Goal: Task Accomplishment & Management: Manage account settings

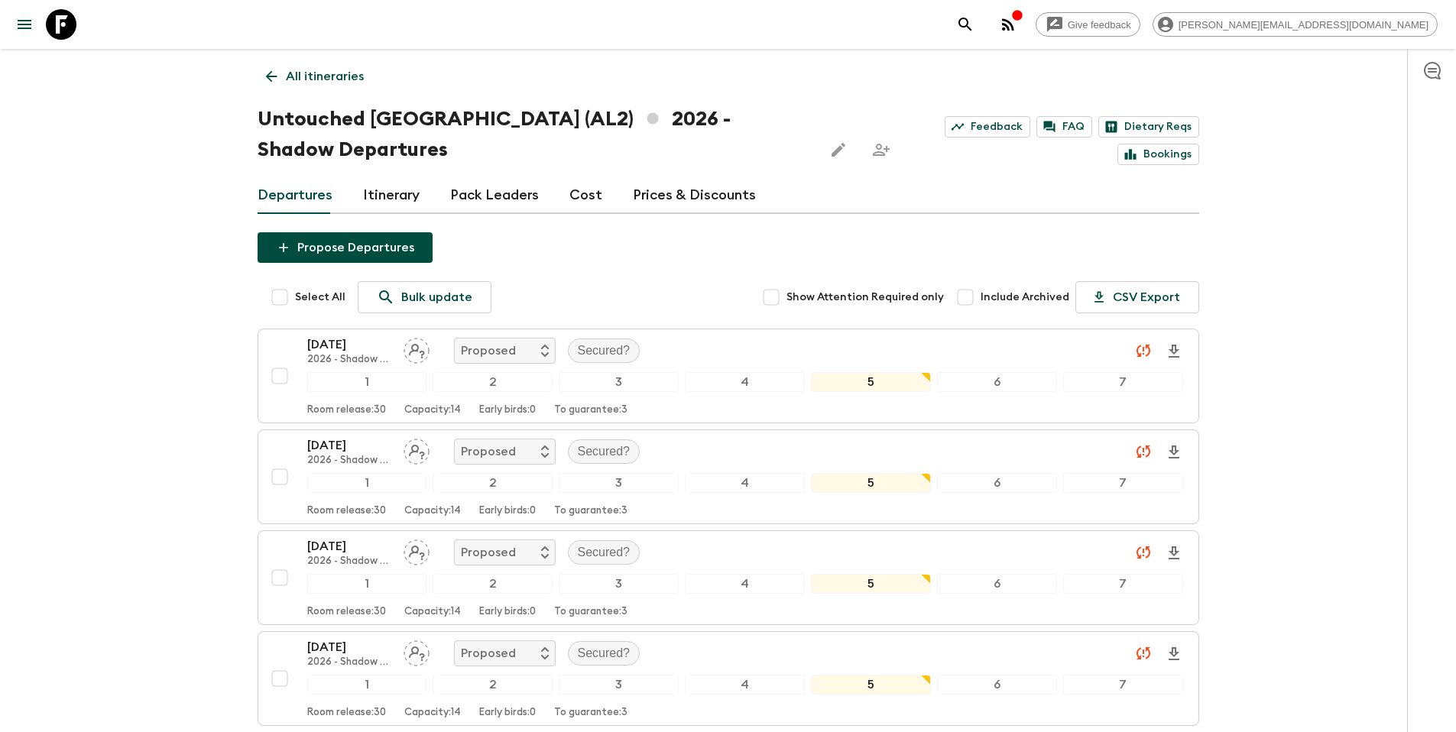
click at [331, 76] on p "All itineraries" at bounding box center [325, 76] width 78 height 18
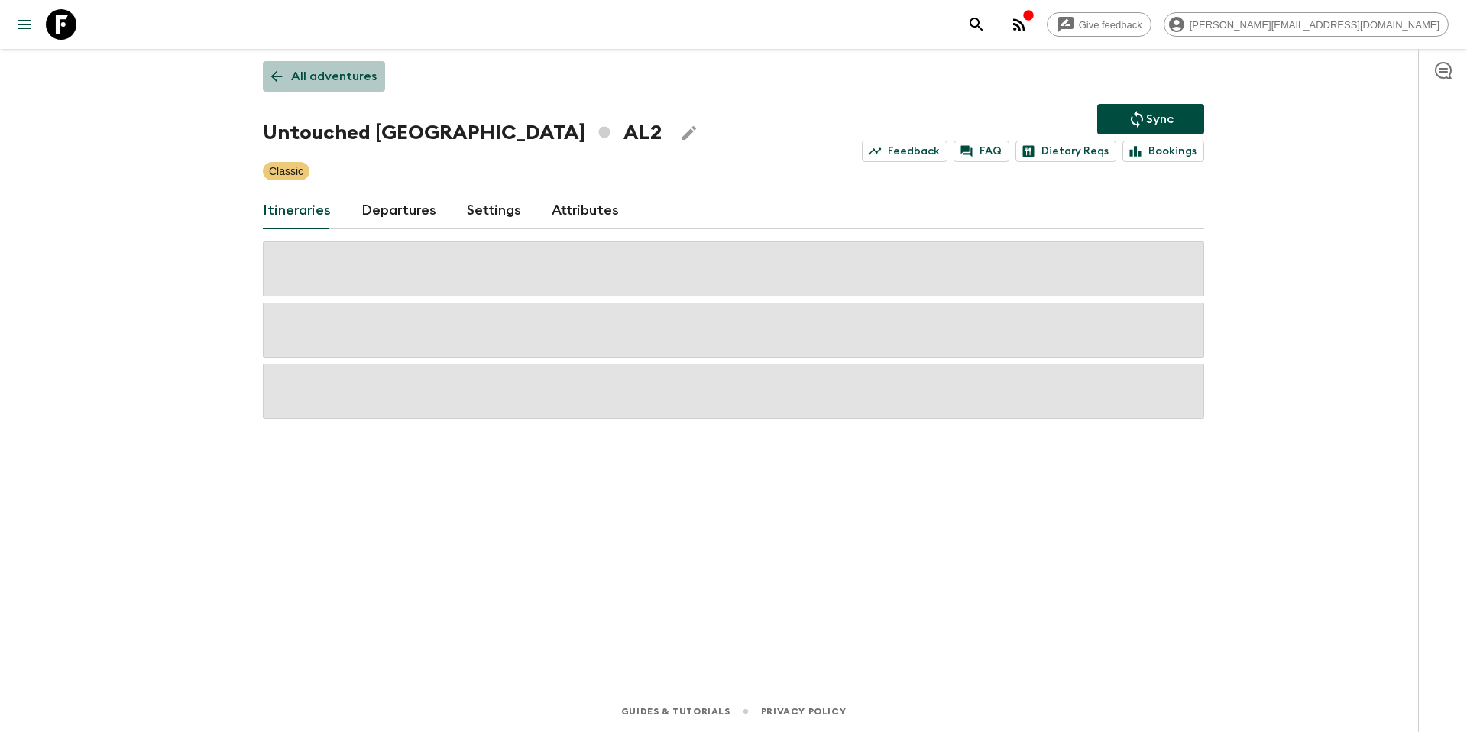
click at [332, 82] on p "All adventures" at bounding box center [334, 76] width 86 height 18
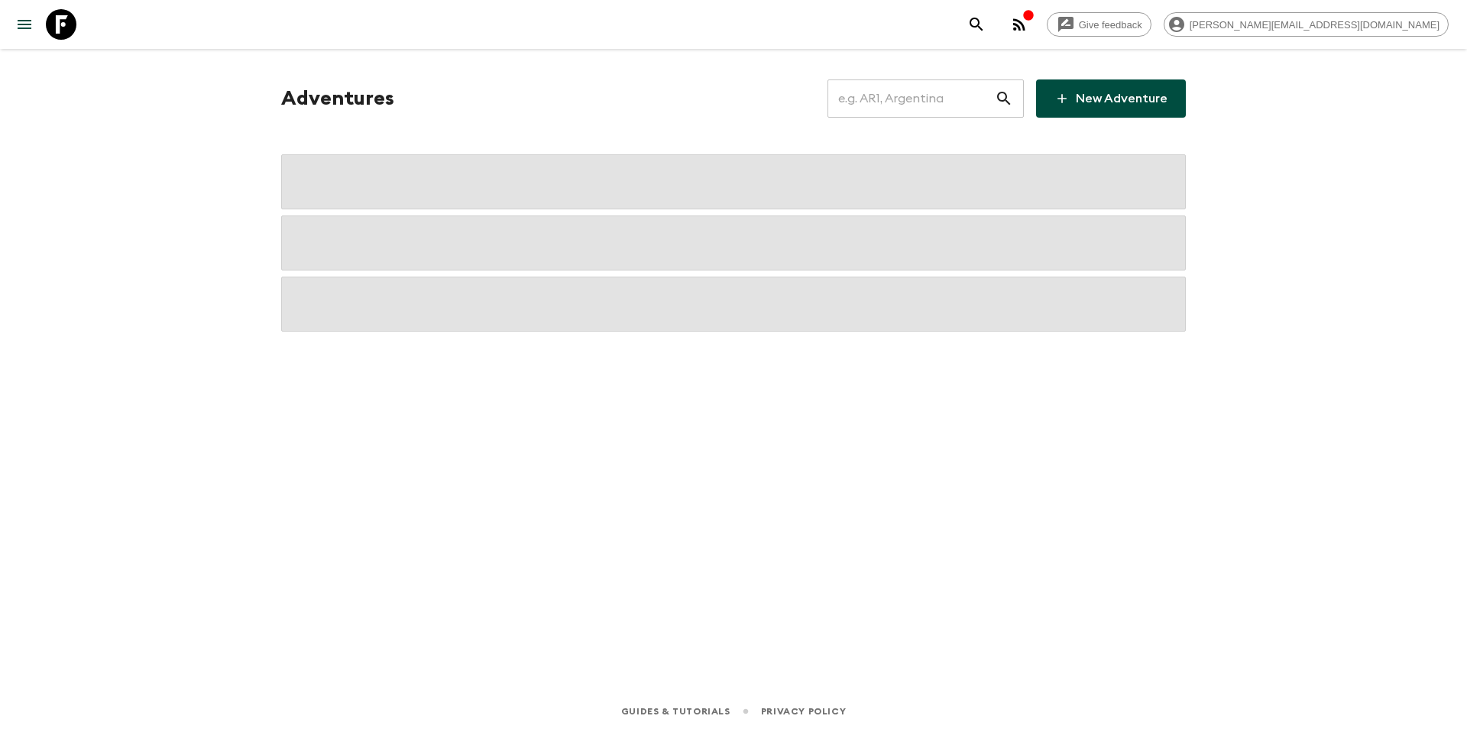
click at [926, 109] on input "text" at bounding box center [911, 98] width 167 height 43
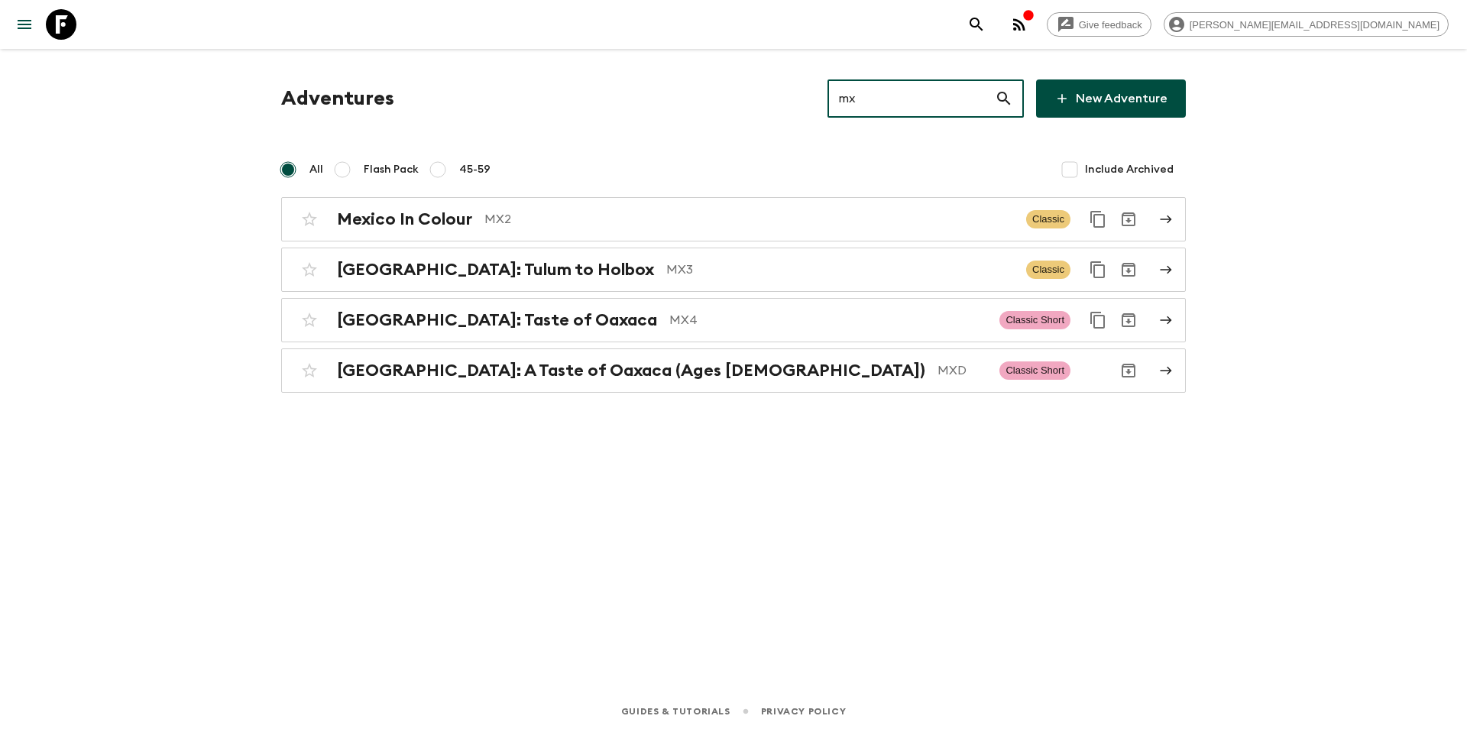
type input "mx2"
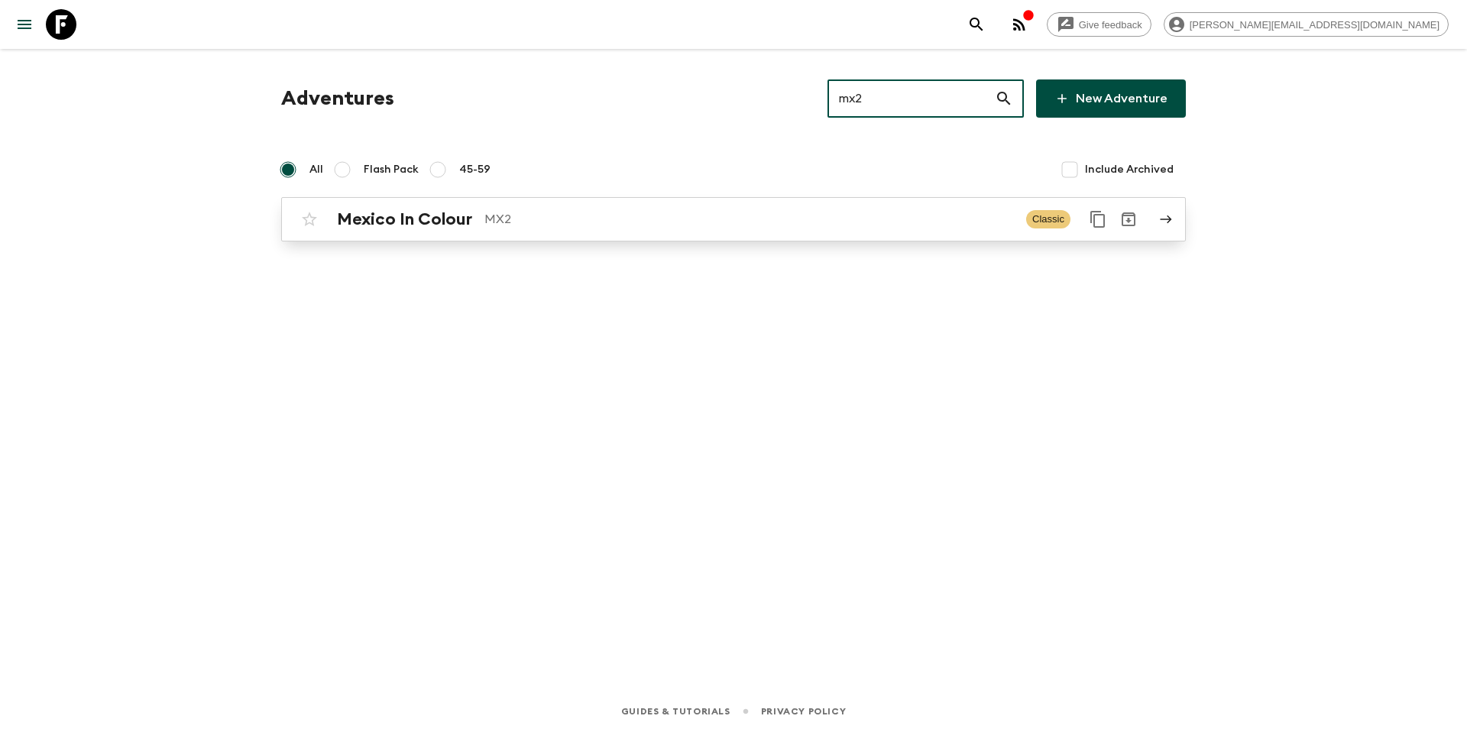
click at [700, 219] on p "MX2" at bounding box center [750, 219] width 530 height 18
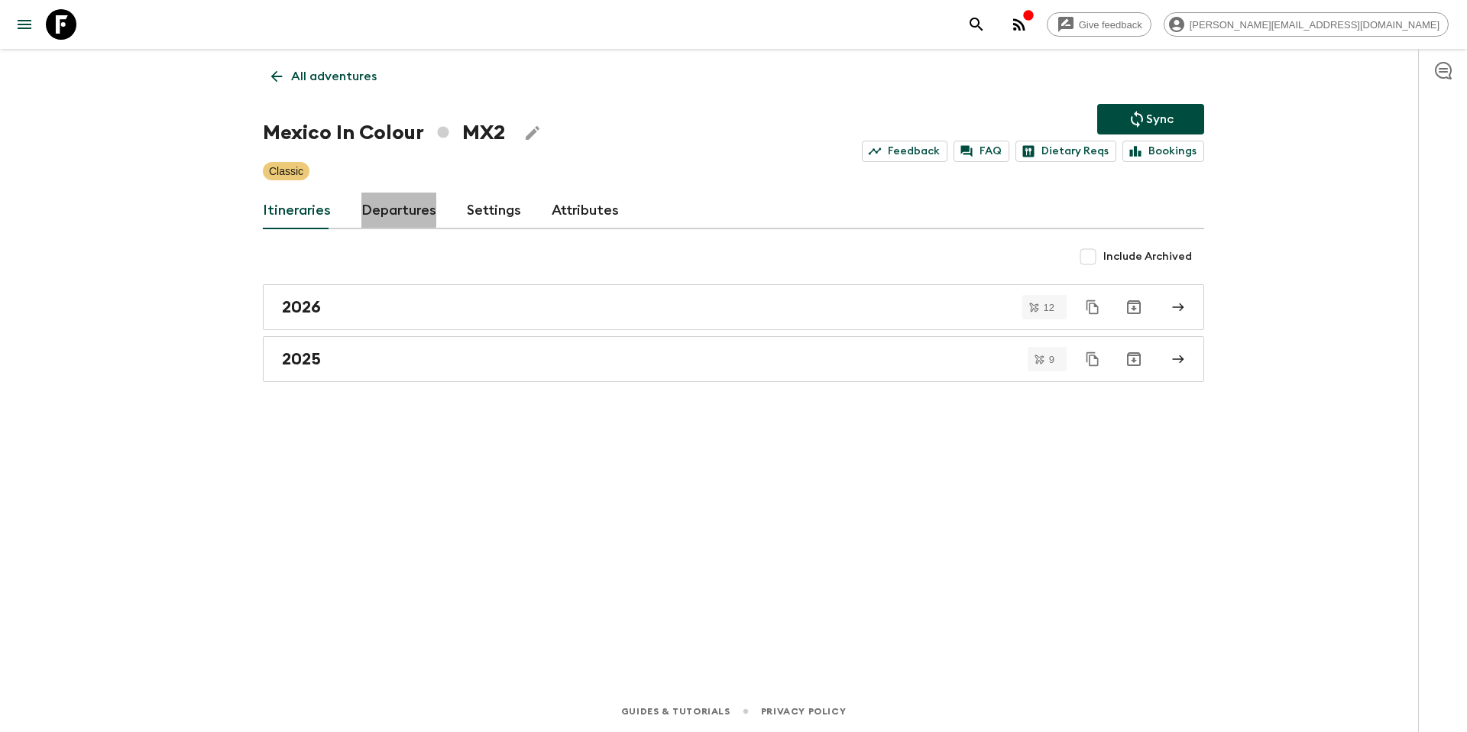
click at [394, 209] on link "Departures" at bounding box center [398, 211] width 75 height 37
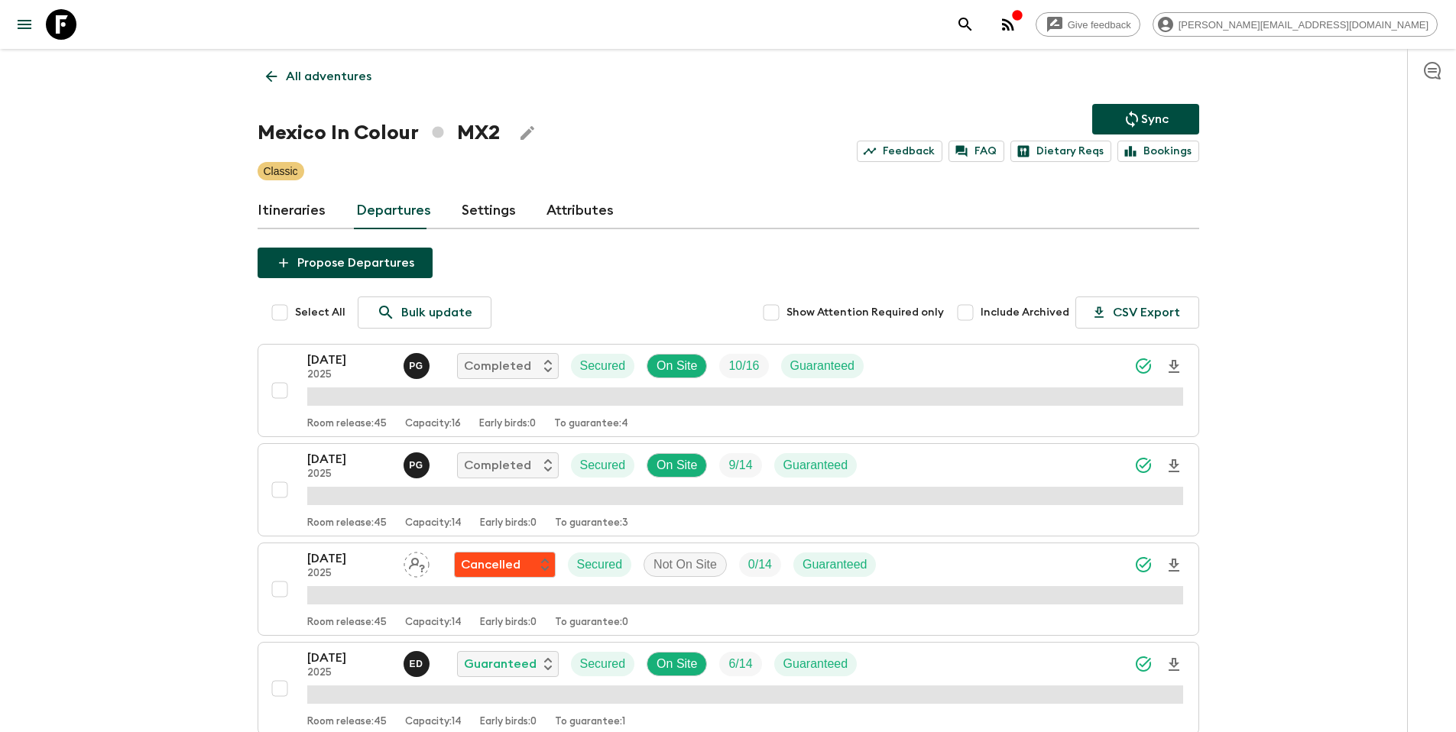
scroll to position [590, 0]
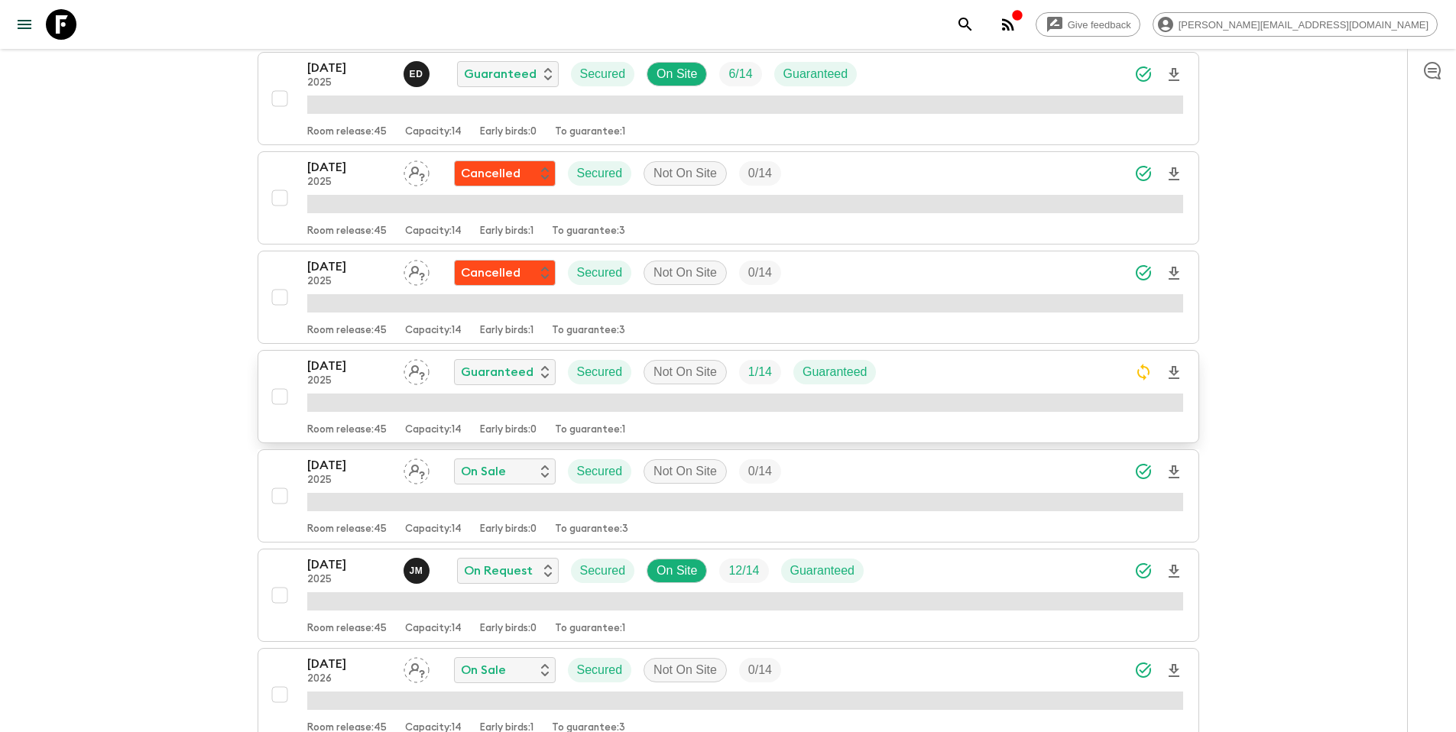
click at [941, 380] on div "[DATE] 2025 Guaranteed Secured Not On Site 1 / 14 Guaranteed" at bounding box center [745, 372] width 876 height 31
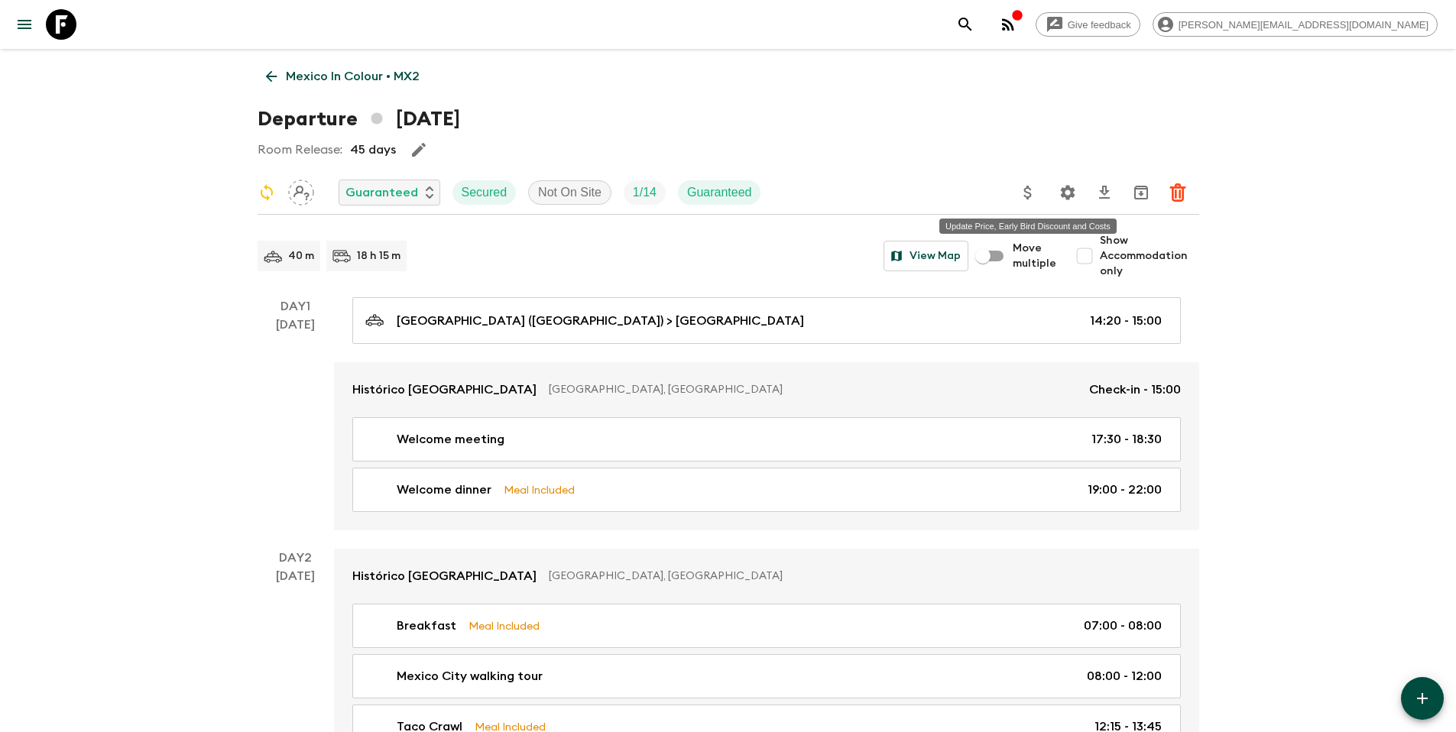
click at [1032, 192] on icon "Update Price, Early Bird Discount and Costs" at bounding box center [1028, 192] width 18 height 18
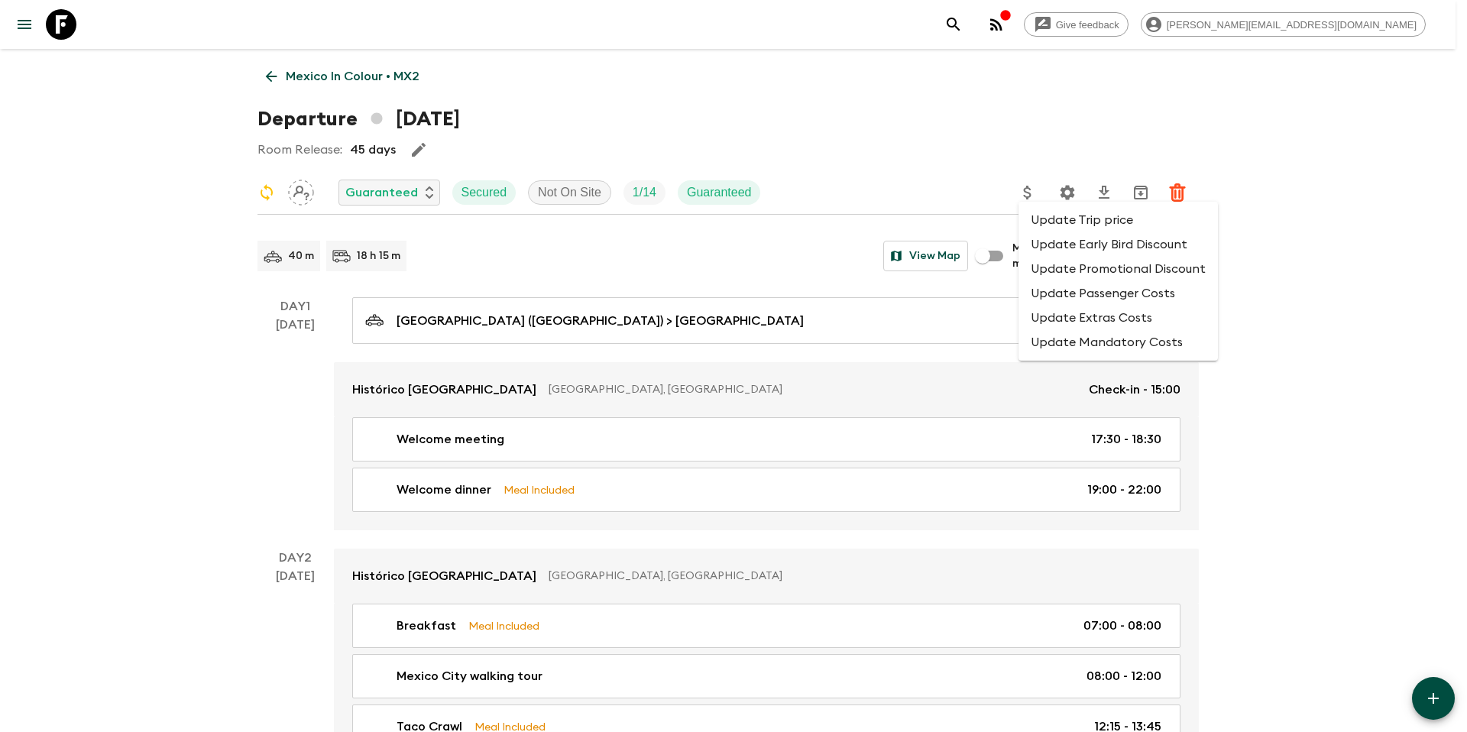
click at [1064, 274] on li "Update Promotional Discount" at bounding box center [1118, 269] width 199 height 24
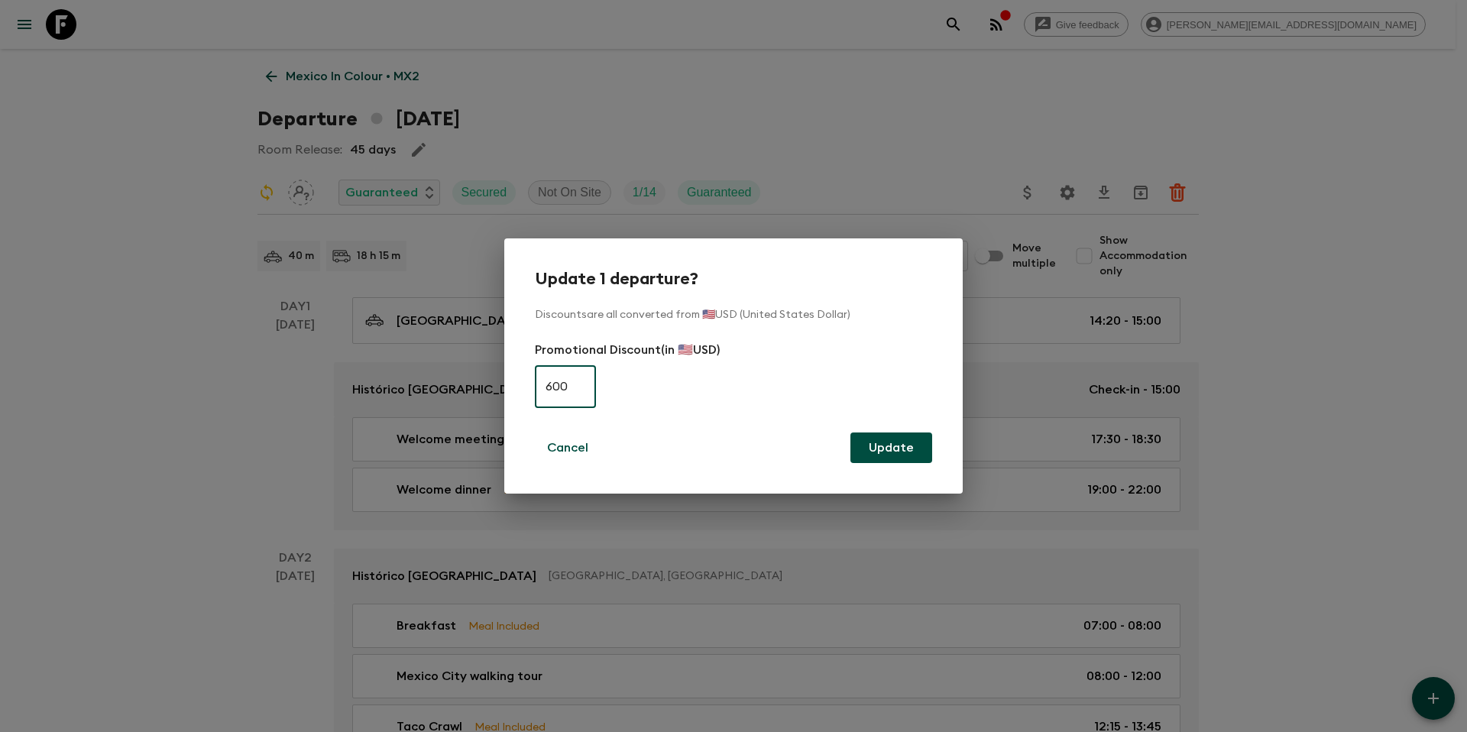
drag, startPoint x: 553, startPoint y: 388, endPoint x: 559, endPoint y: 414, distance: 26.5
click at [553, 388] on input "600" at bounding box center [565, 386] width 61 height 43
type input "400"
click at [715, 403] on form "Promotional Discount (in 🇺🇸USD) 400 ​" at bounding box center [733, 377] width 397 height 73
click at [880, 447] on button "Update" at bounding box center [892, 448] width 82 height 31
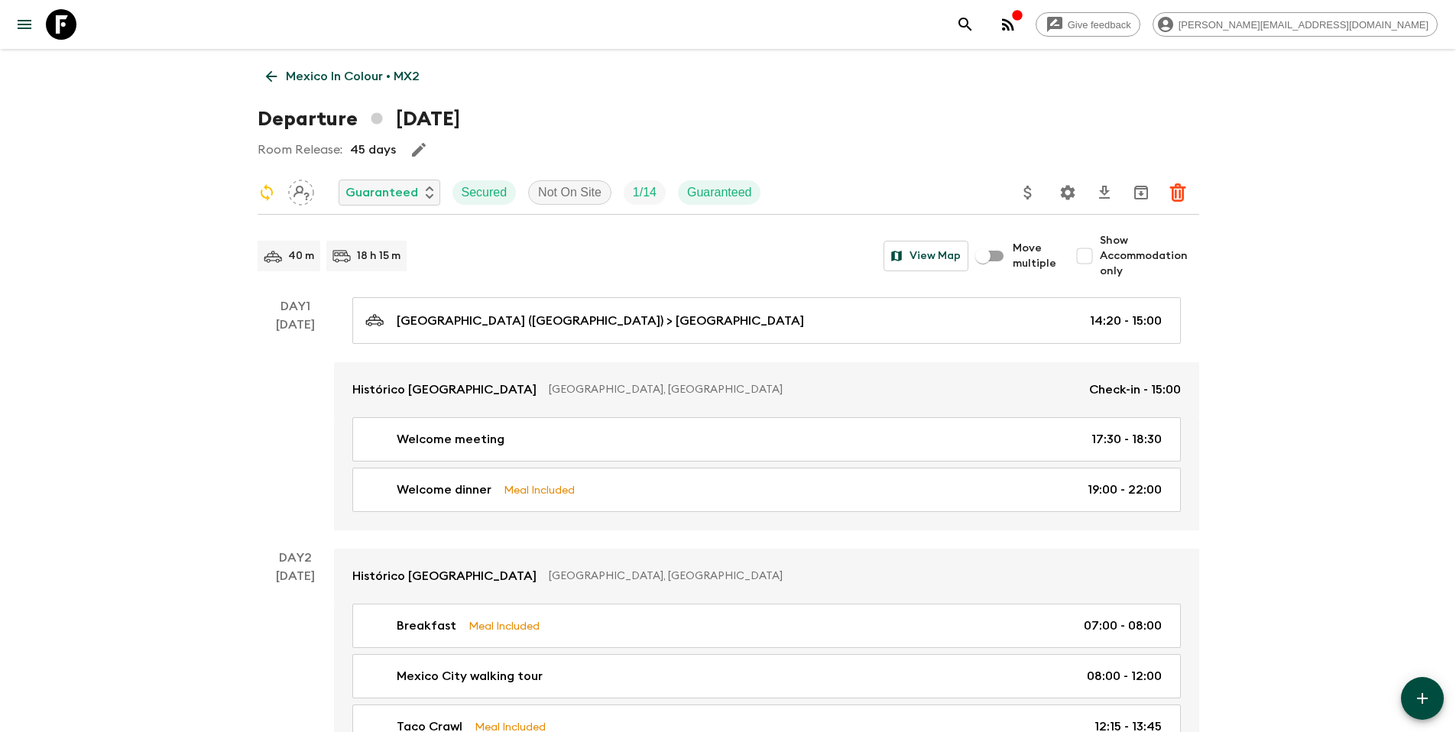
click at [388, 80] on p "Mexico In Colour • MX2" at bounding box center [353, 76] width 134 height 18
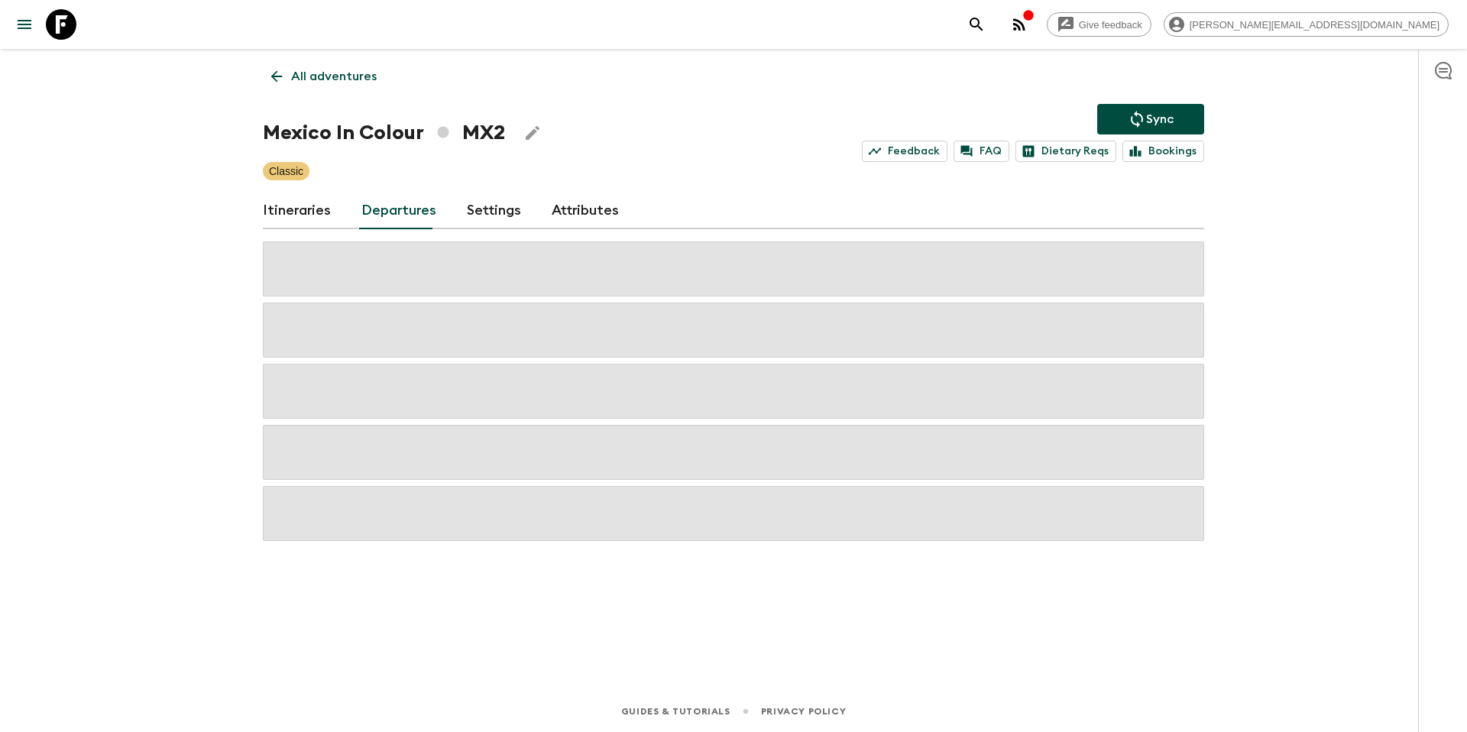
click at [1155, 118] on p "Sync" at bounding box center [1160, 119] width 28 height 18
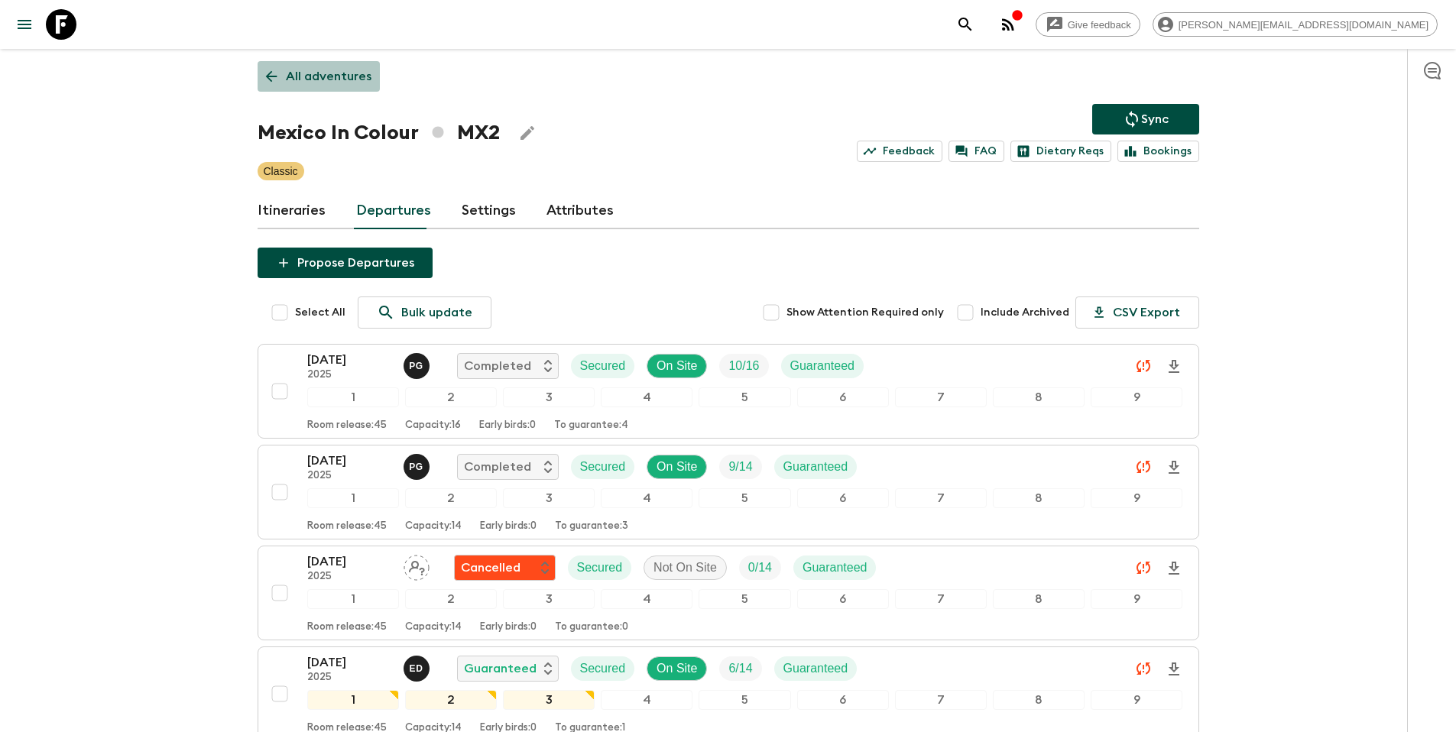
click at [343, 70] on p "All adventures" at bounding box center [329, 76] width 86 height 18
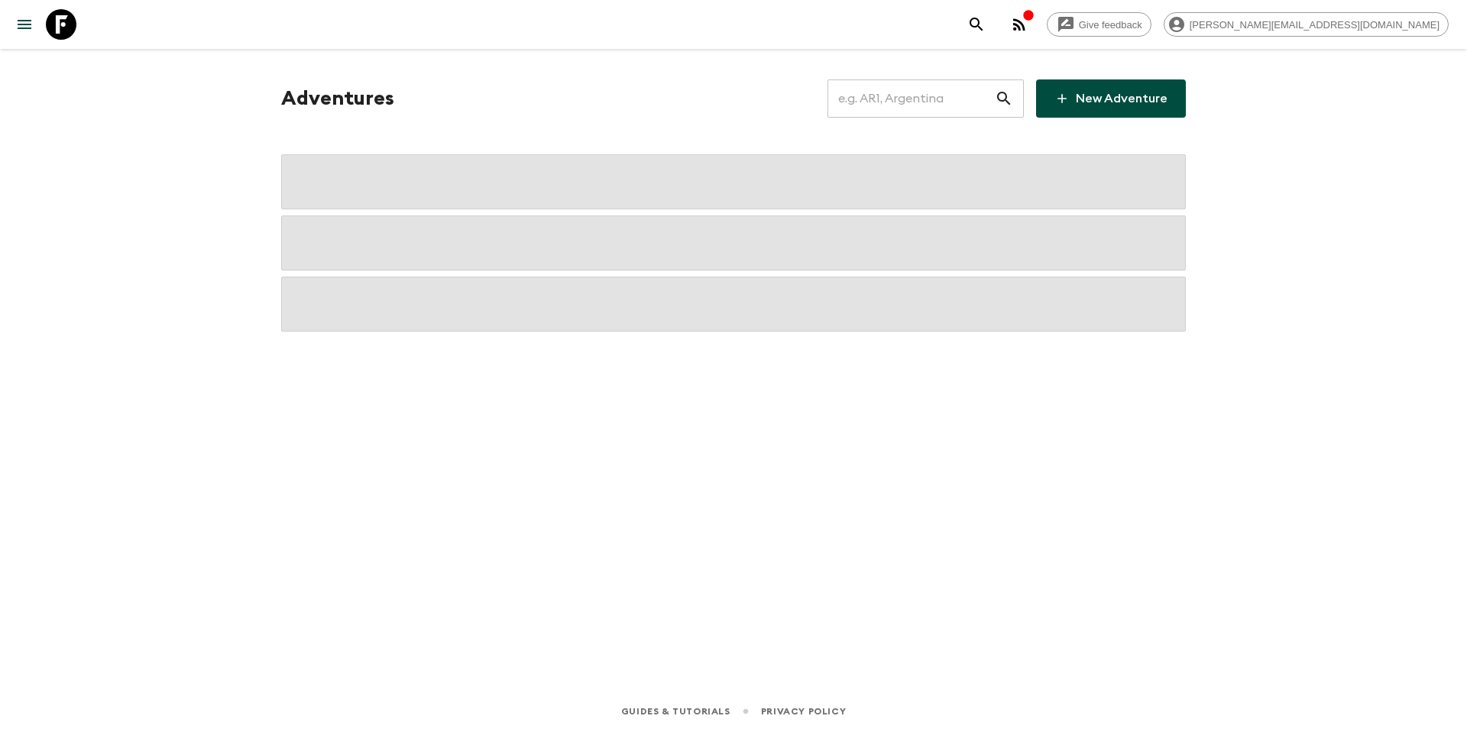
click at [928, 92] on input "text" at bounding box center [911, 98] width 167 height 43
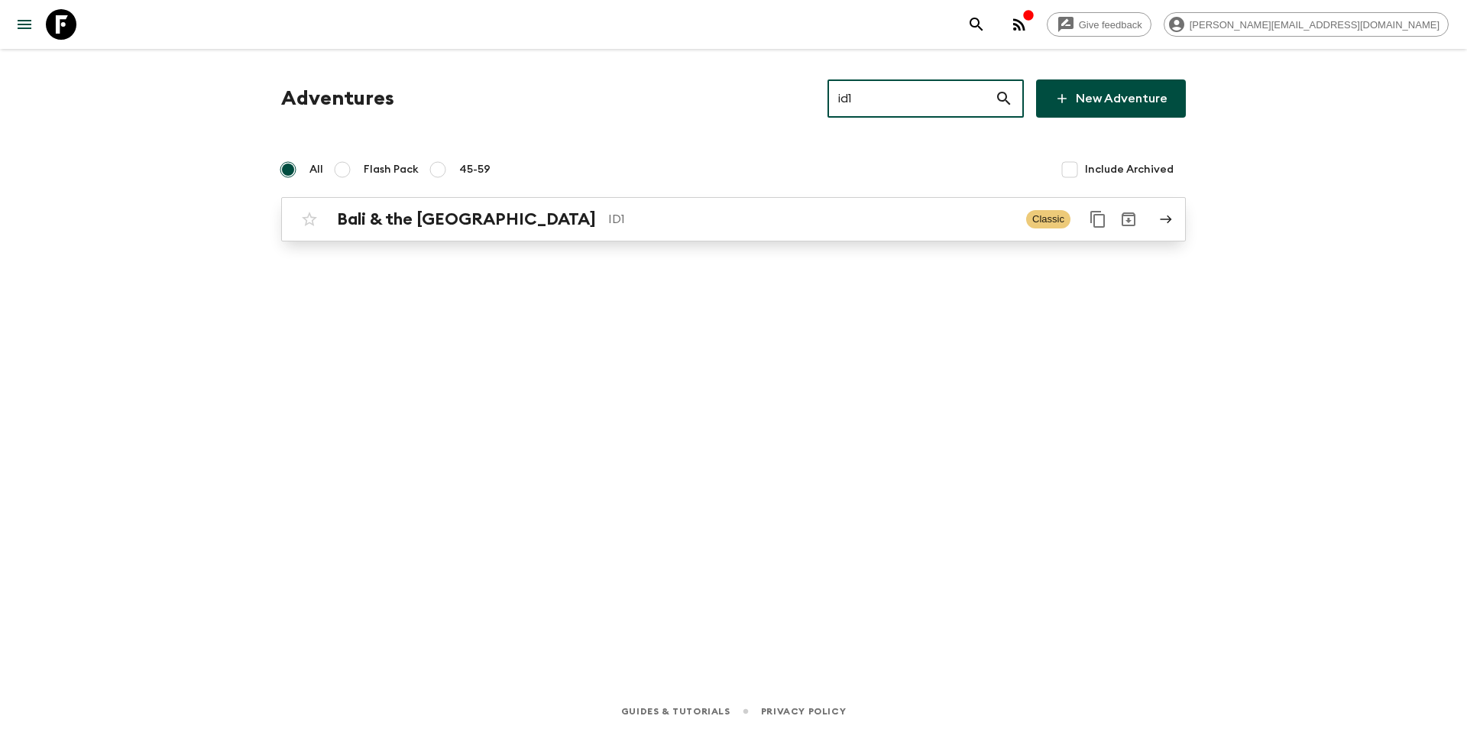
type input "id1"
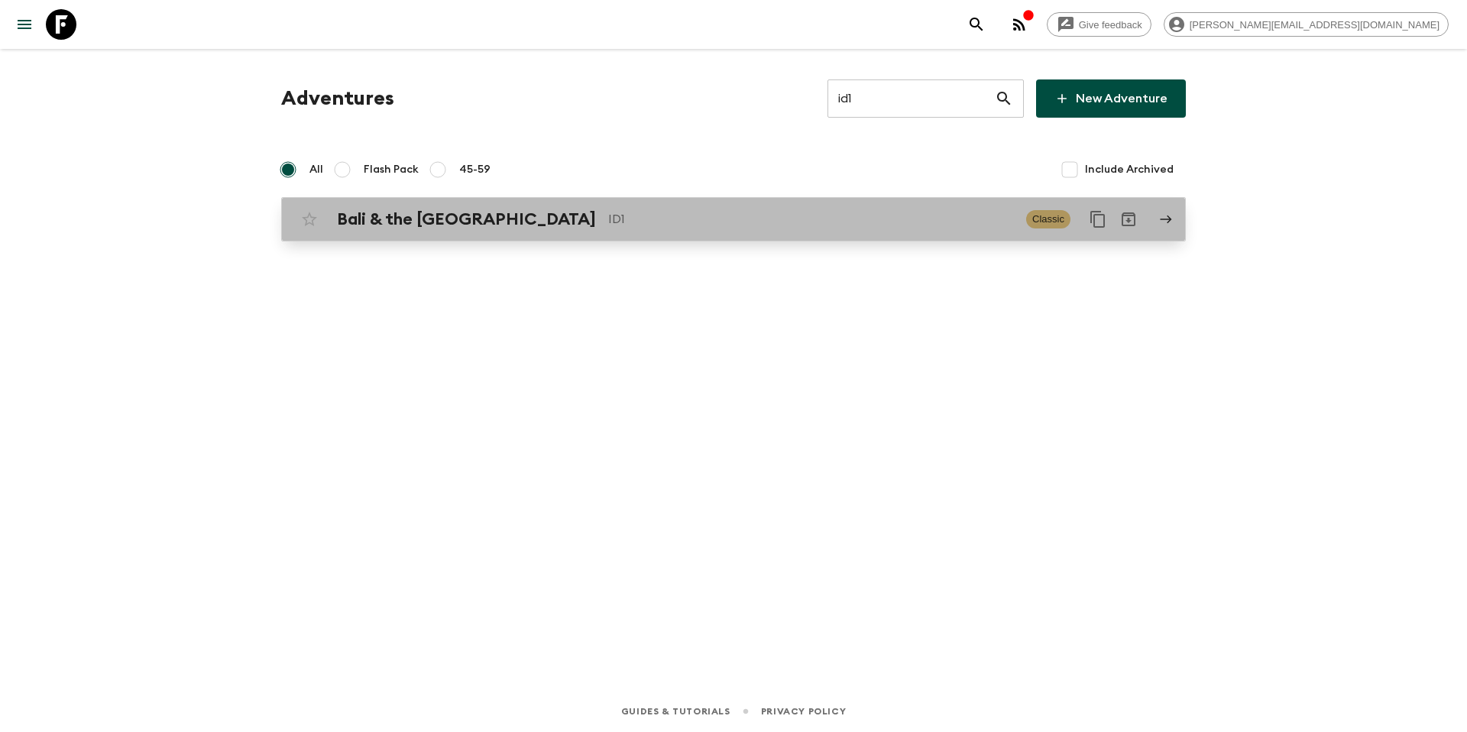
click at [705, 220] on p "ID1" at bounding box center [811, 219] width 406 height 18
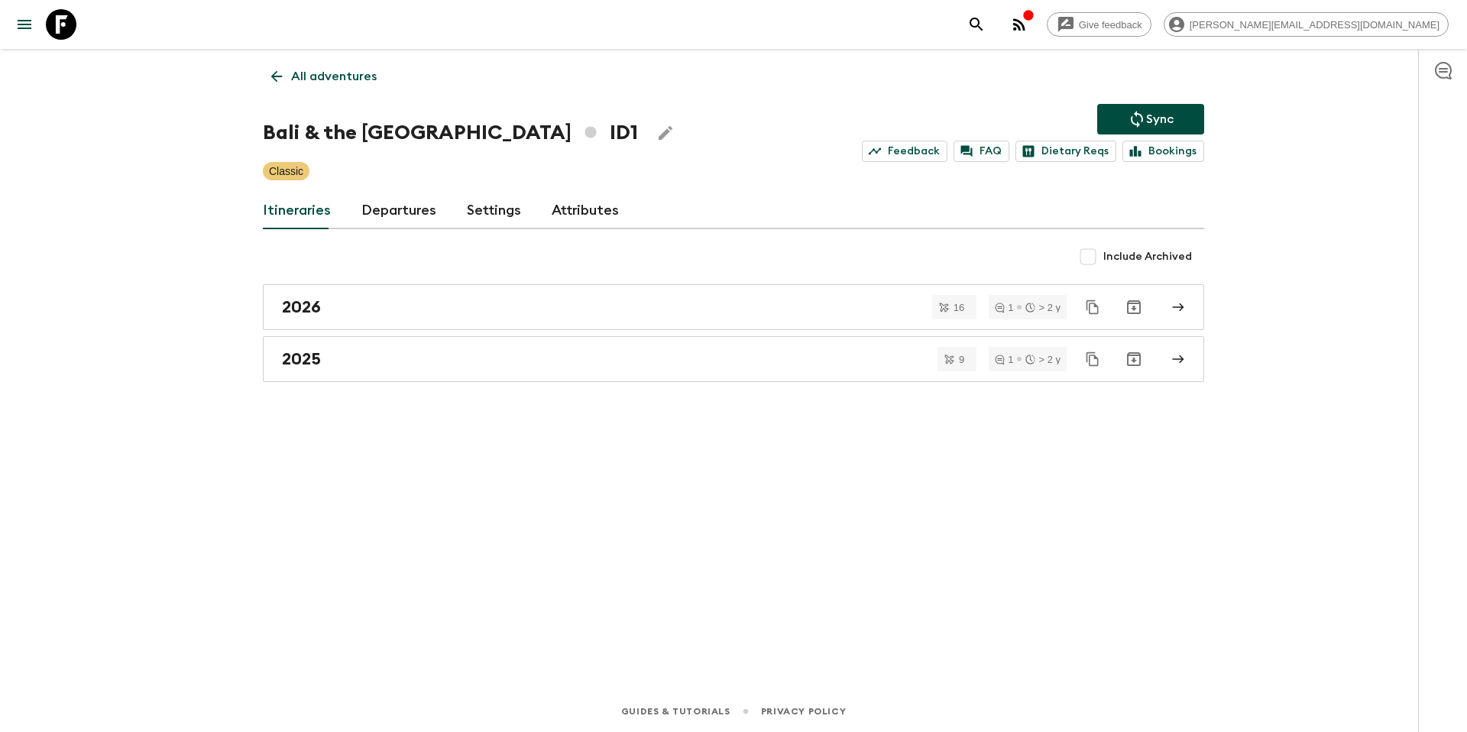
click at [410, 213] on link "Departures" at bounding box center [398, 211] width 75 height 37
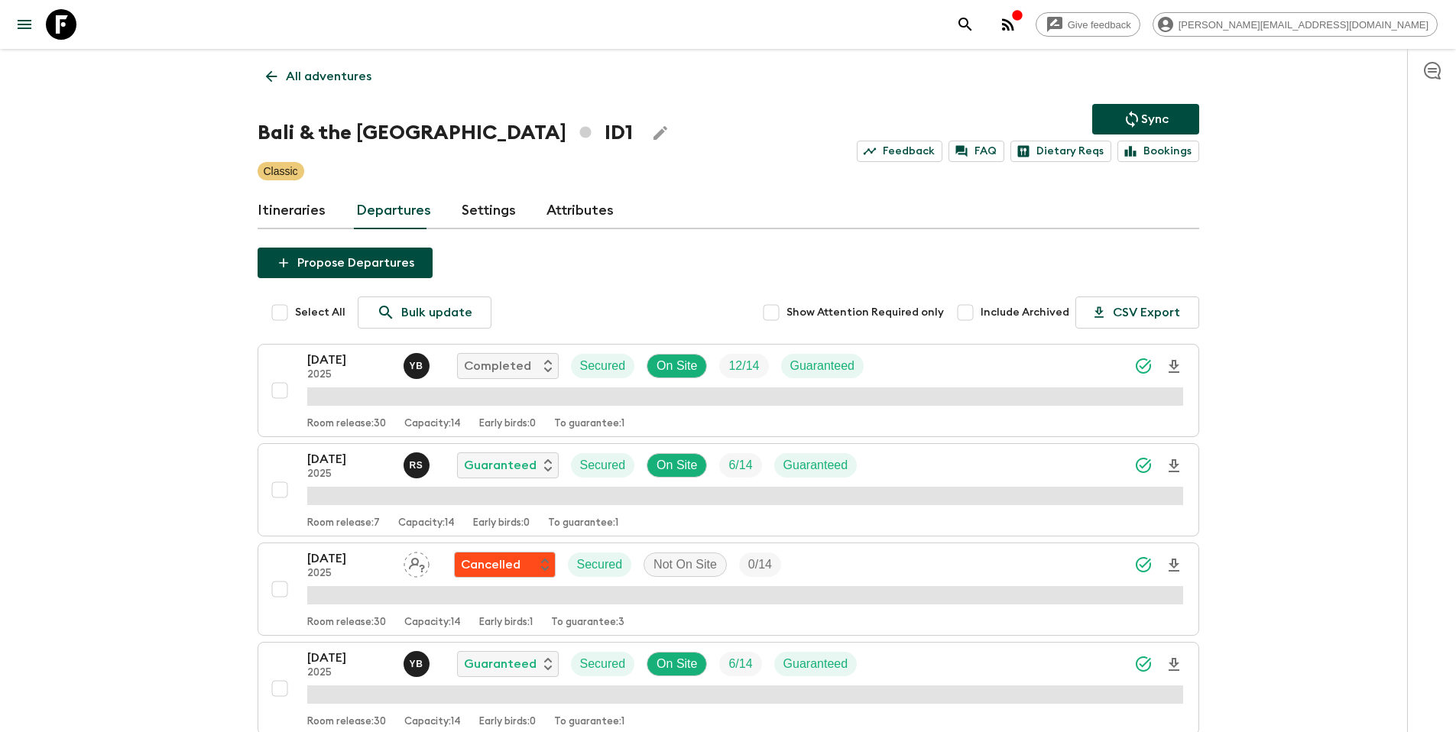
scroll to position [689, 0]
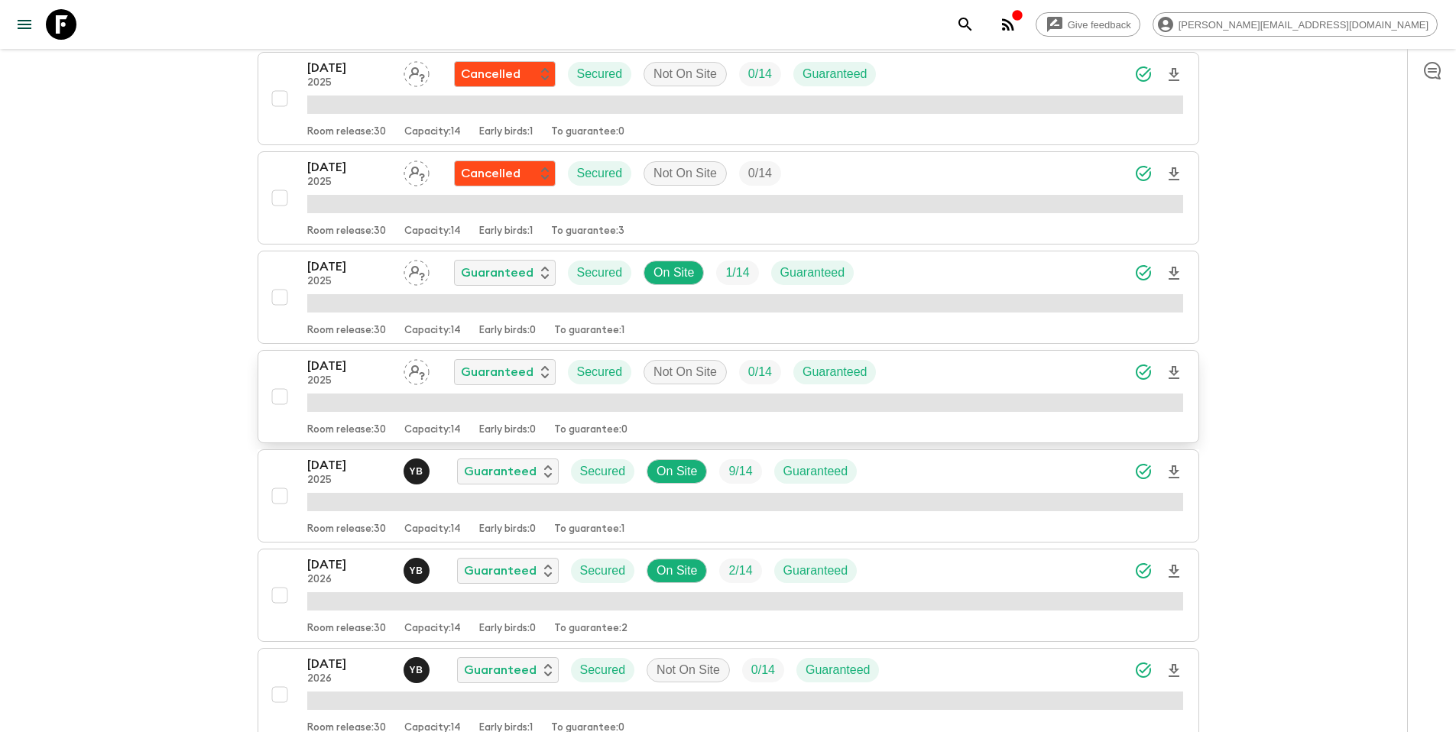
click at [953, 368] on div "[DATE] 2025 Guaranteed Secured Not On Site 0 / 14 Guaranteed" at bounding box center [745, 372] width 876 height 31
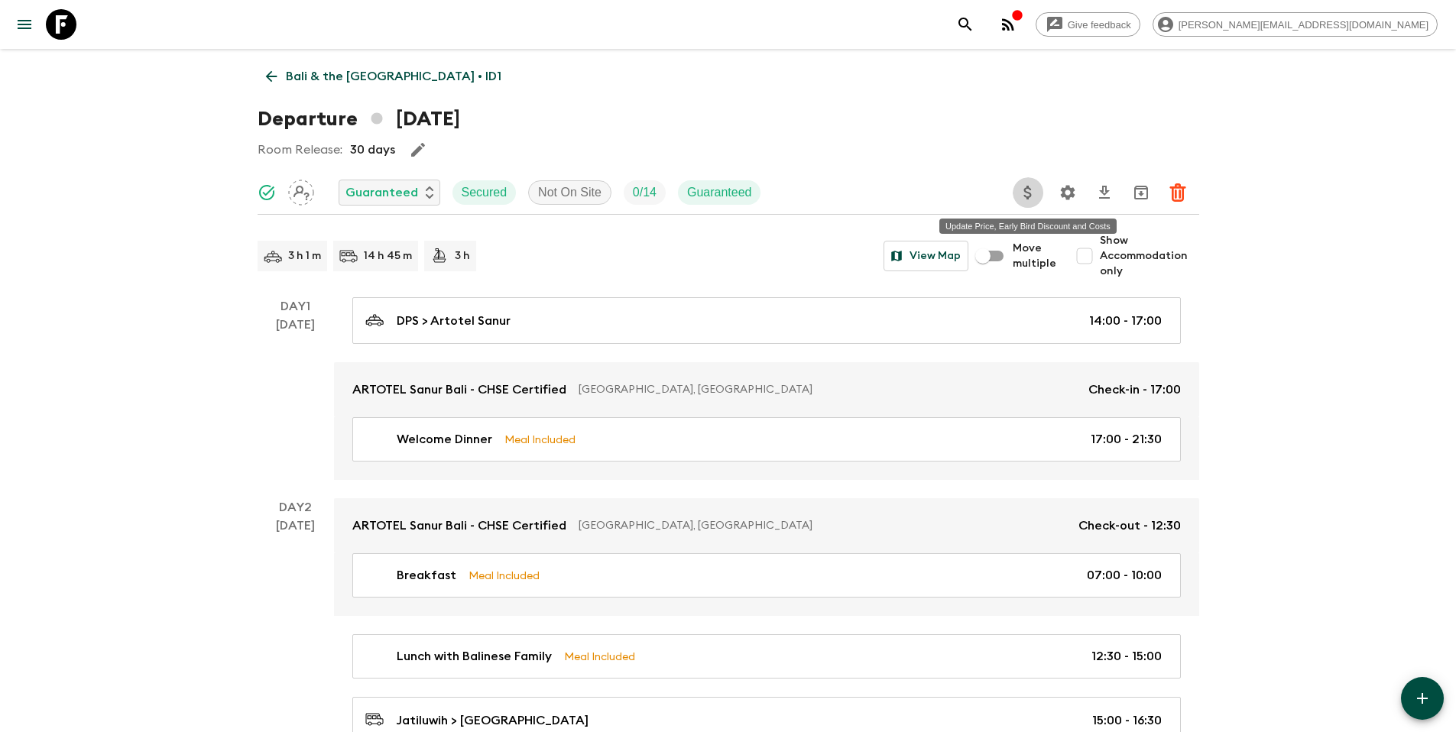
click at [1014, 193] on button "Update Price, Early Bird Discount and Costs" at bounding box center [1028, 192] width 31 height 31
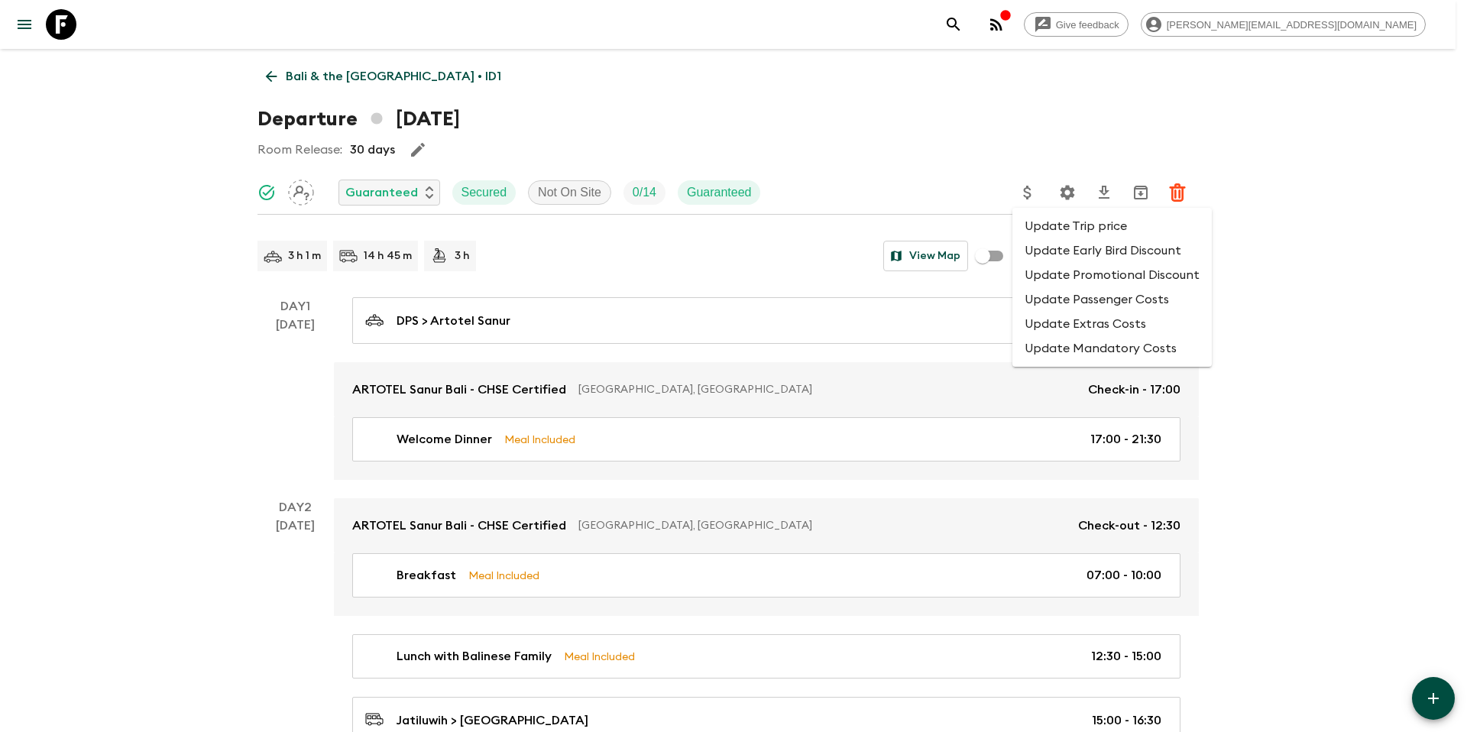
click at [1040, 271] on li "Update Promotional Discount" at bounding box center [1112, 275] width 199 height 24
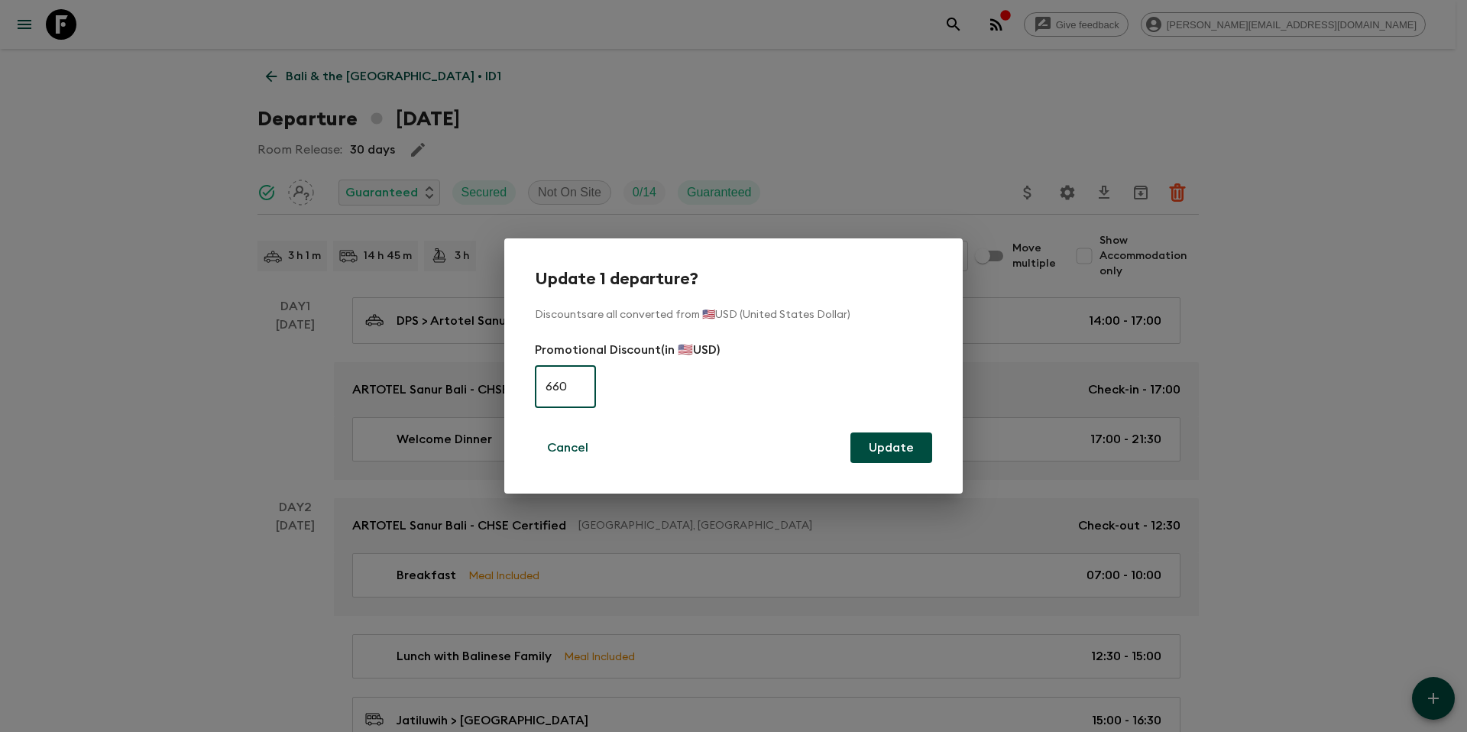
click at [575, 378] on input "660" at bounding box center [565, 386] width 61 height 43
type input "0"
click at [902, 448] on button "Update" at bounding box center [892, 448] width 82 height 31
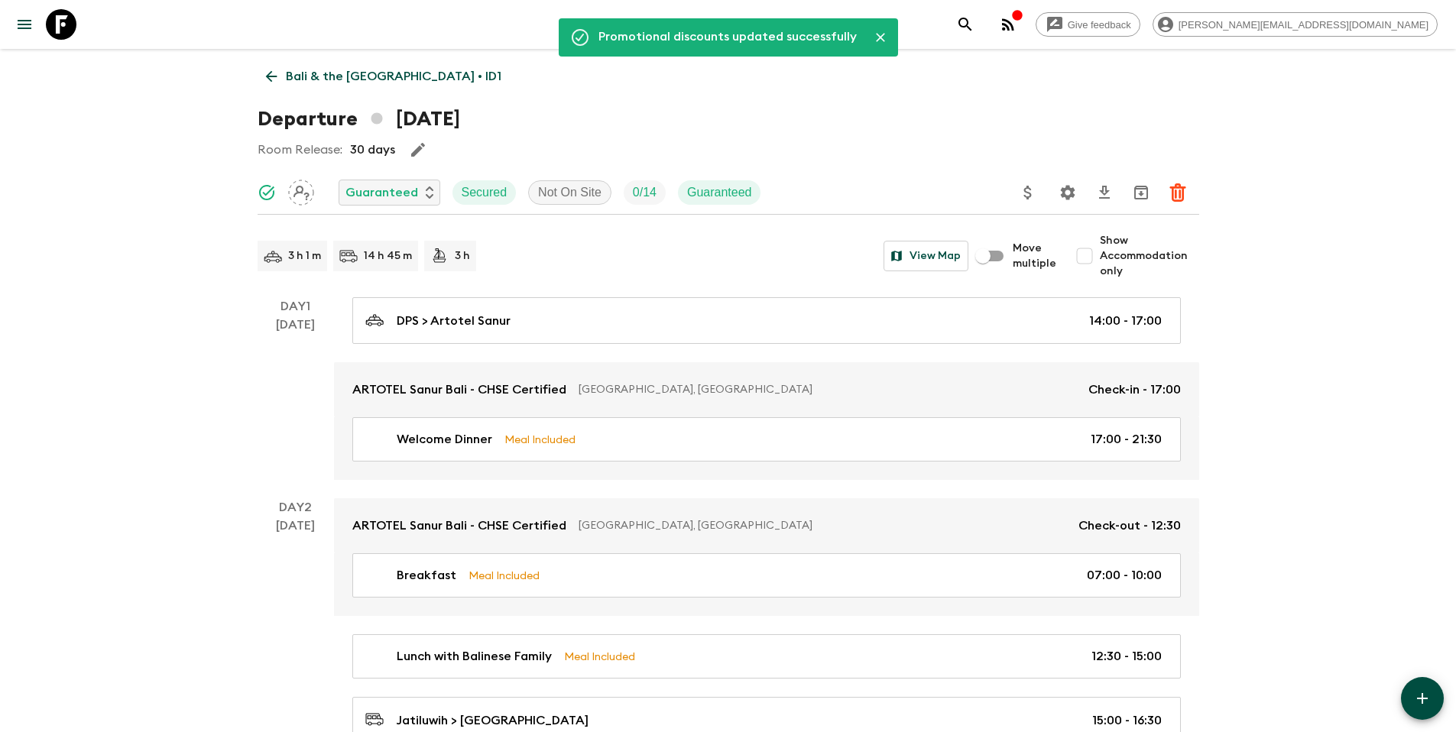
click at [357, 83] on p "Bali & the [GEOGRAPHIC_DATA] • ID1" at bounding box center [394, 76] width 216 height 18
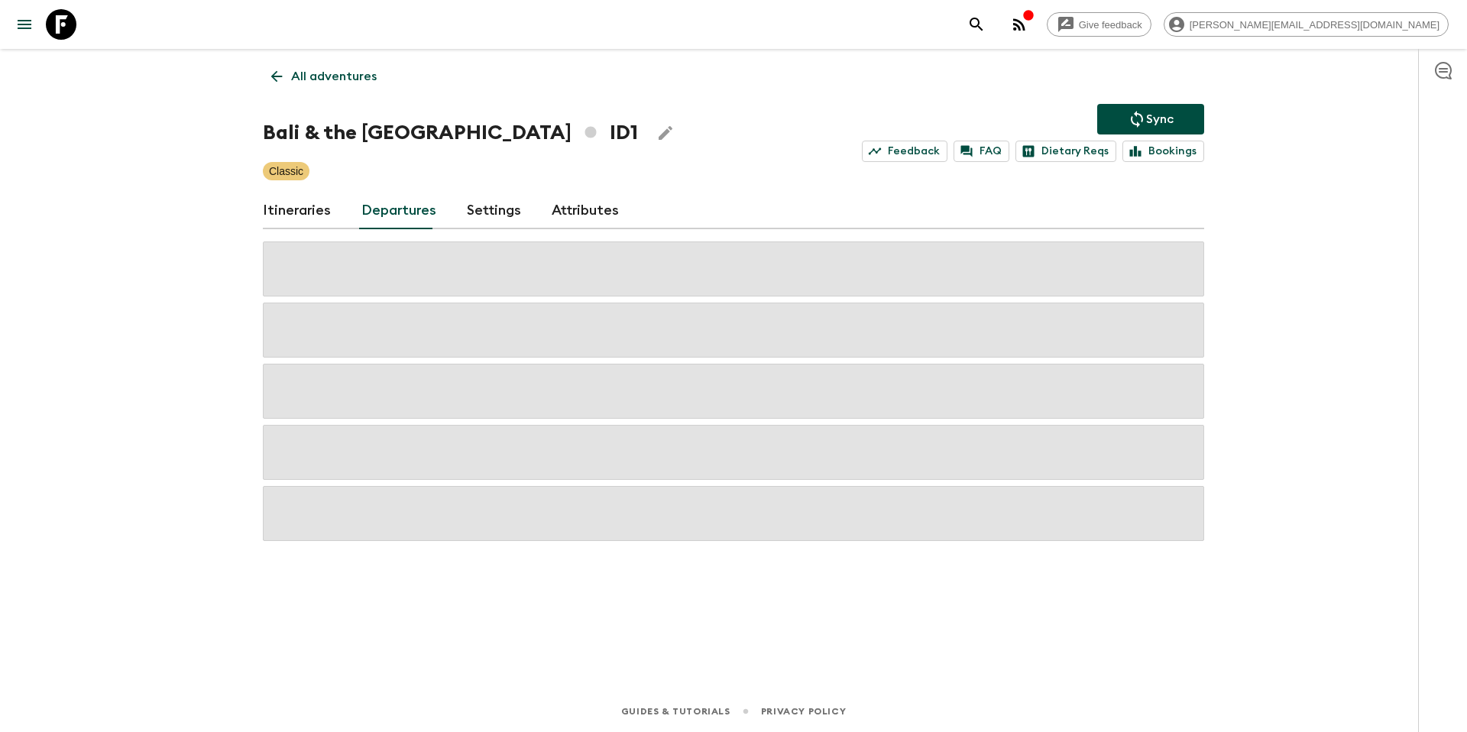
click at [1136, 115] on icon "Sync adventure departures to the booking engine" at bounding box center [1137, 119] width 12 height 17
